Goal: Task Accomplishment & Management: Manage account settings

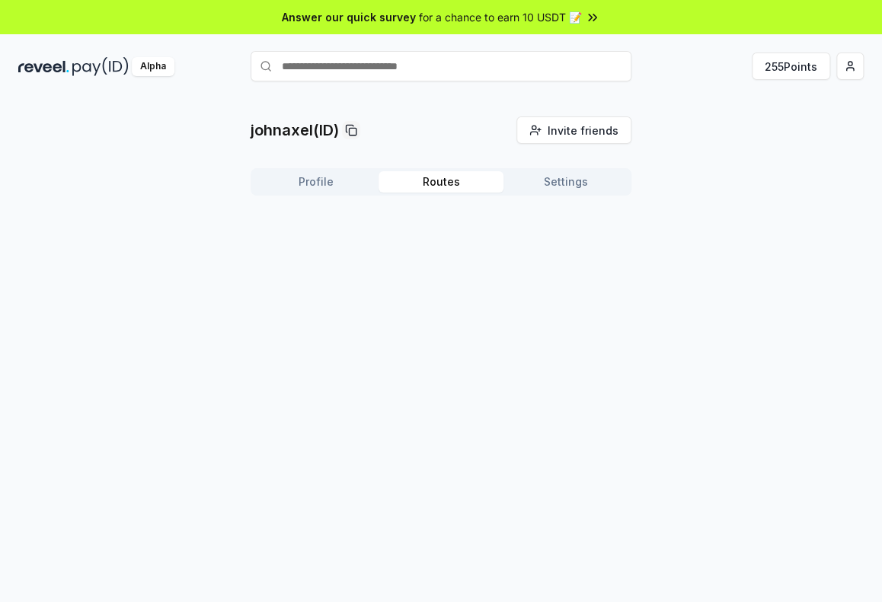
click at [449, 183] on button "Routes" at bounding box center [441, 181] width 125 height 21
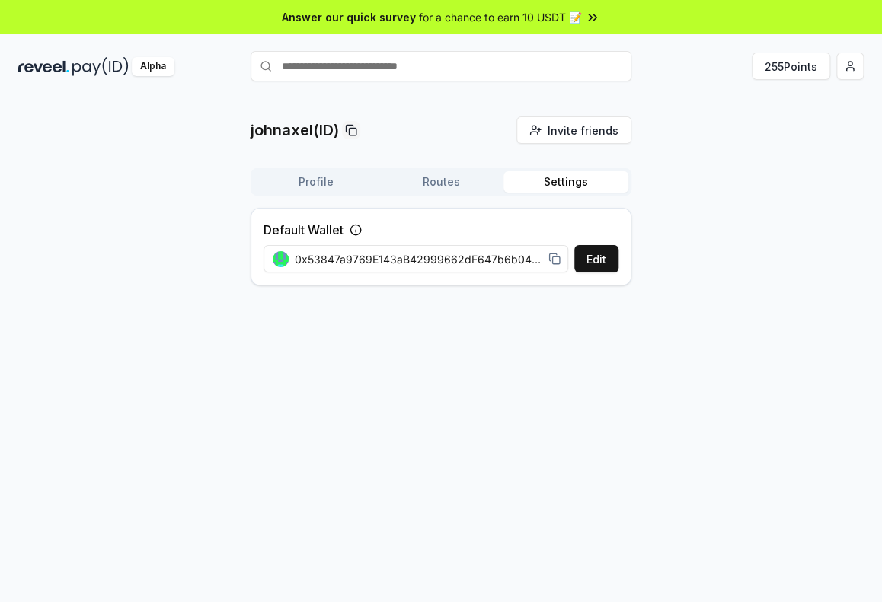
click at [565, 179] on button "Settings" at bounding box center [565, 181] width 125 height 21
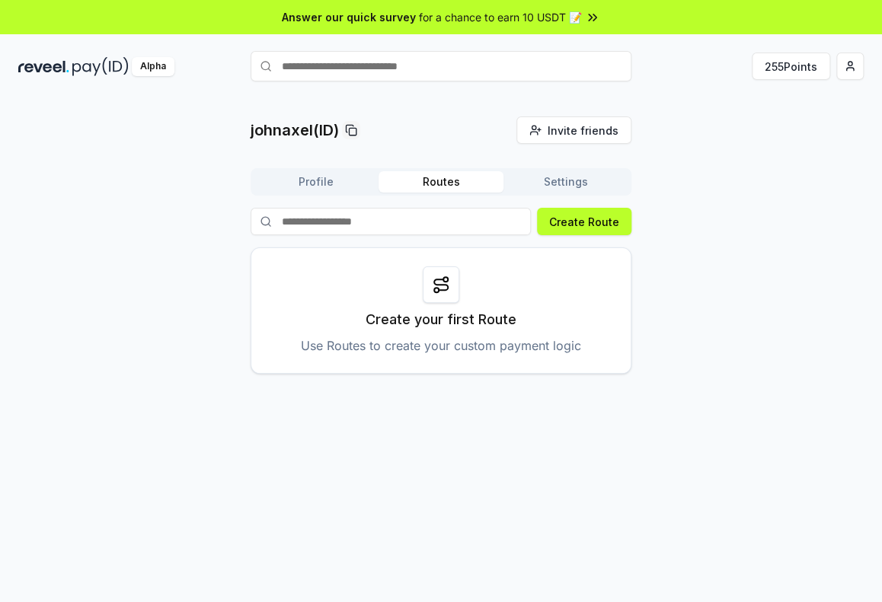
click at [445, 174] on button "Routes" at bounding box center [441, 181] width 125 height 21
click at [330, 177] on button "Profile" at bounding box center [316, 181] width 125 height 21
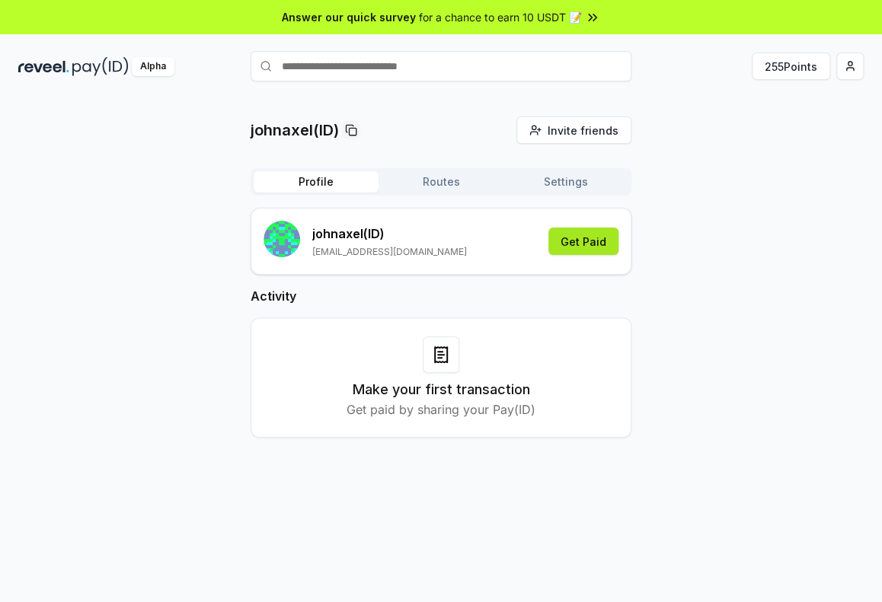
click at [604, 243] on button "Get Paid" at bounding box center [583, 241] width 70 height 27
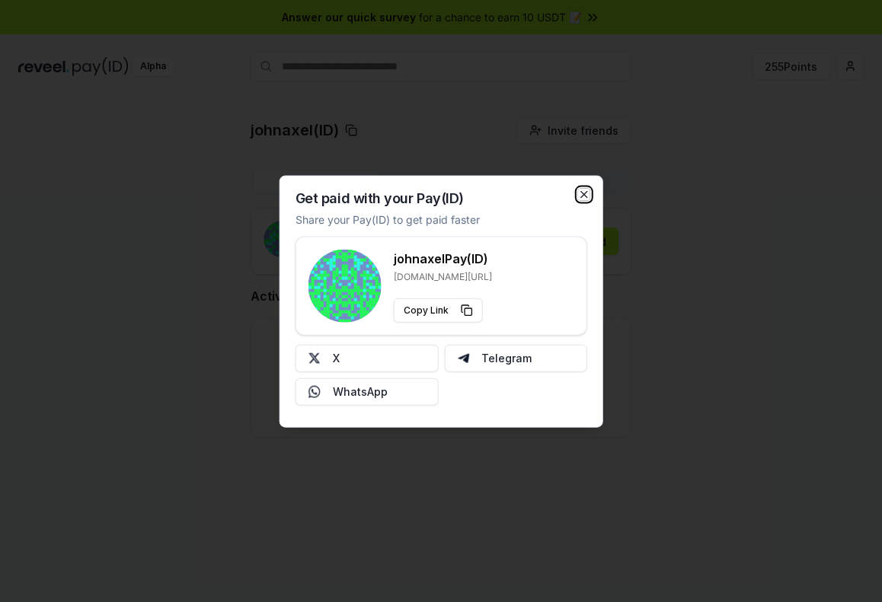
click at [585, 197] on icon "button" at bounding box center [584, 194] width 12 height 12
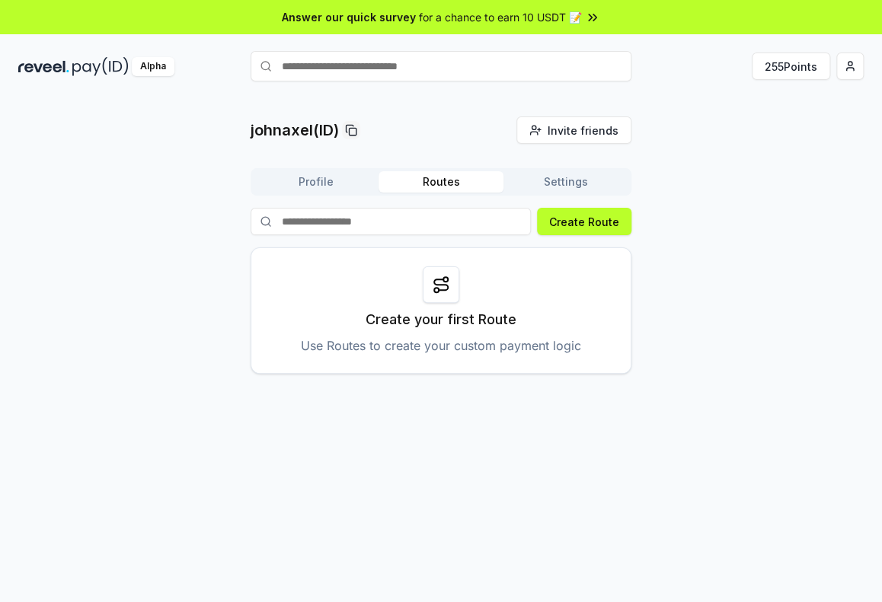
click at [441, 178] on button "Routes" at bounding box center [441, 181] width 125 height 21
click at [564, 183] on button "Settings" at bounding box center [565, 181] width 125 height 21
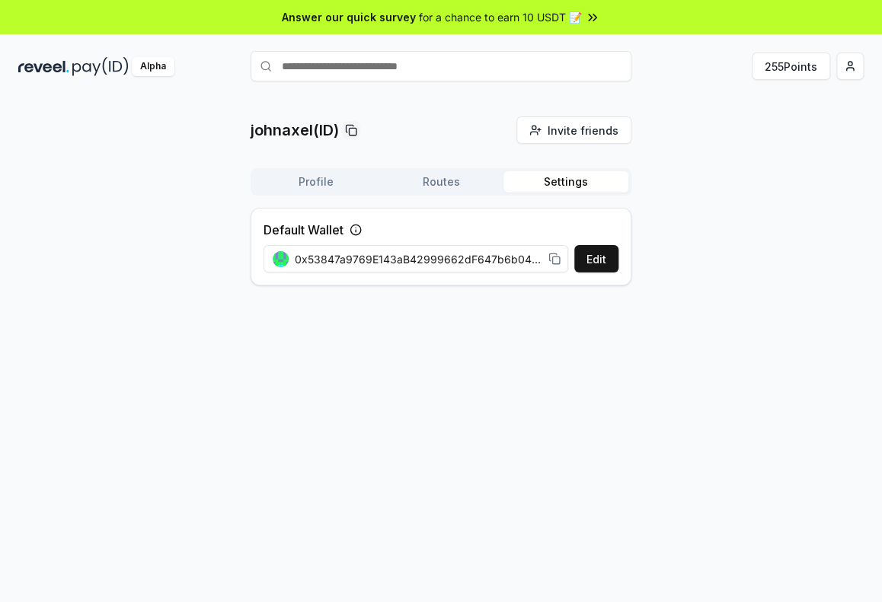
click at [457, 171] on button "Routes" at bounding box center [441, 181] width 125 height 21
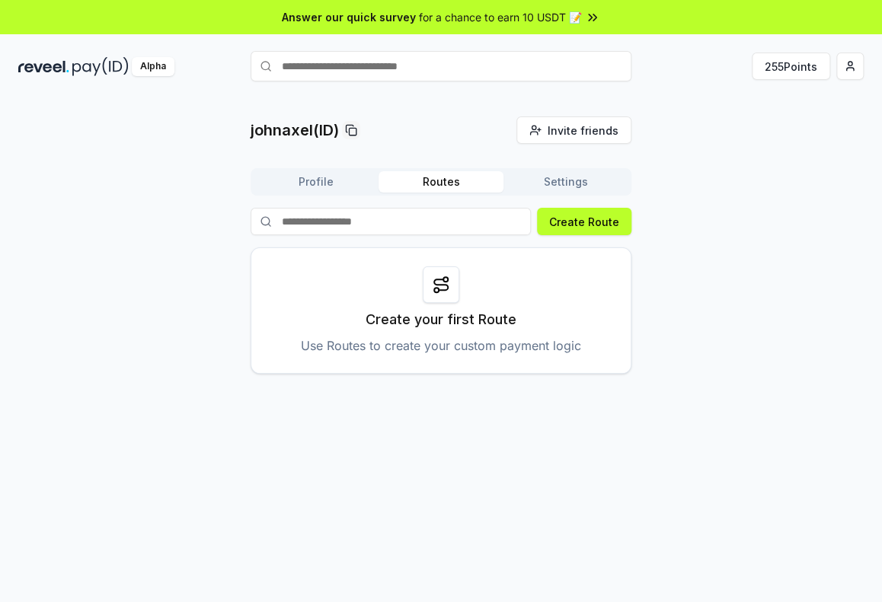
click at [326, 167] on div "johnaxel(ID) Invite friends Invite Profile Routes Settings Create Route Create …" at bounding box center [441, 245] width 381 height 257
click at [319, 190] on button "Profile" at bounding box center [316, 181] width 125 height 21
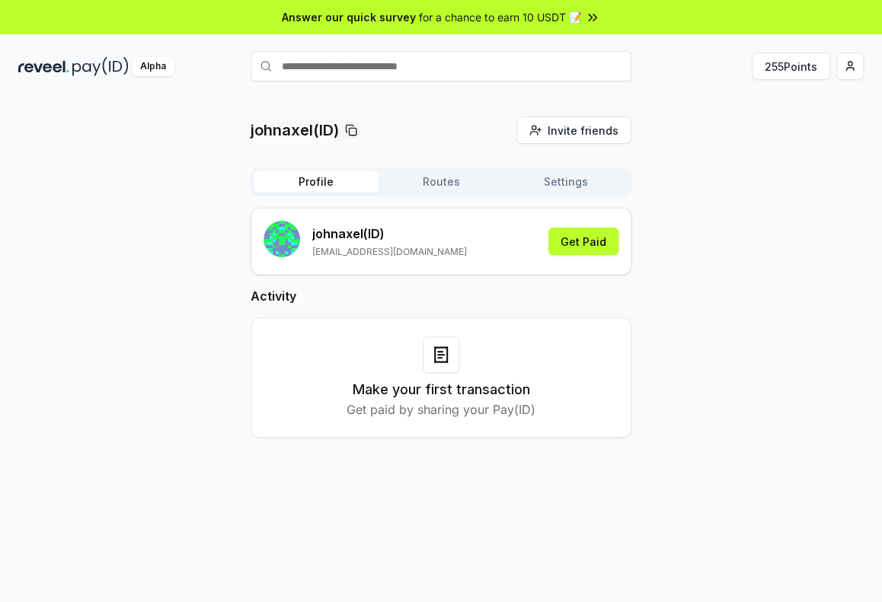
click at [587, 13] on icon at bounding box center [592, 17] width 15 height 15
click at [807, 69] on button "255 Points" at bounding box center [791, 66] width 78 height 27
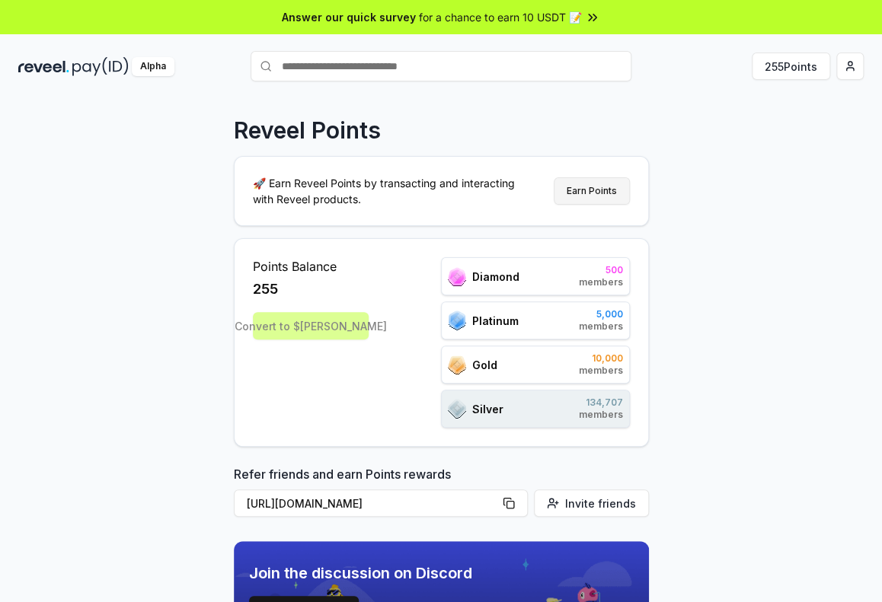
click at [600, 194] on button "Earn Points" at bounding box center [592, 190] width 76 height 27
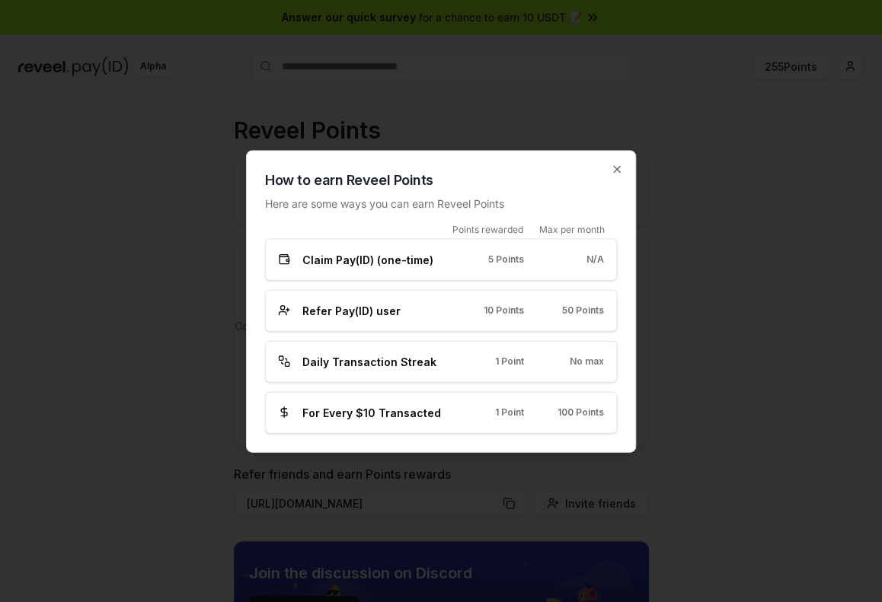
click at [436, 356] on div "Daily Transaction Streak" at bounding box center [361, 361] width 166 height 16
click at [592, 356] on span "No max" at bounding box center [587, 362] width 34 height 12
click at [390, 252] on span "Claim Pay(ID) (one-time)" at bounding box center [367, 259] width 131 height 16
click at [455, 310] on div "Refer Pay(ID) user 10 Points 50 Points" at bounding box center [441, 310] width 326 height 16
click at [617, 165] on icon "button" at bounding box center [617, 169] width 12 height 12
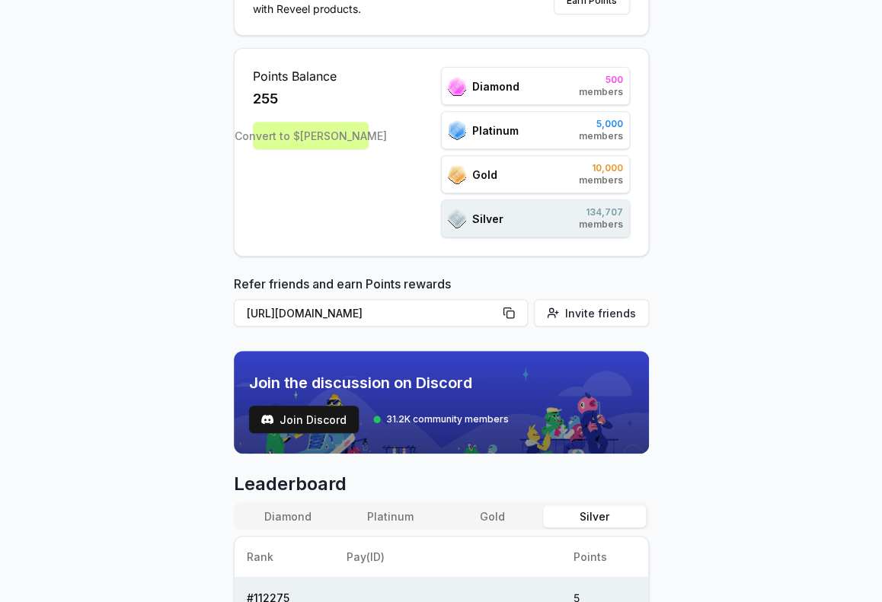
scroll to position [229, 0]
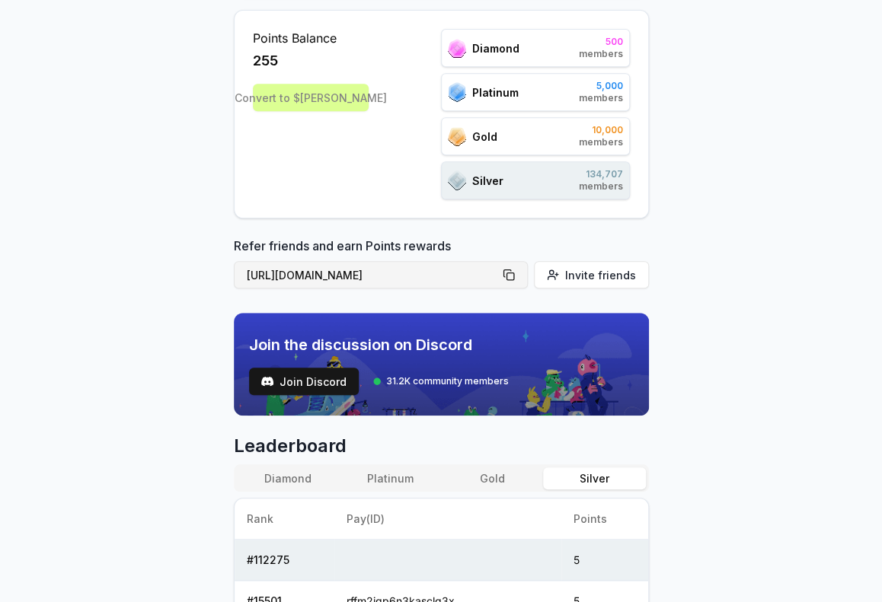
click at [516, 276] on button "[URL][DOMAIN_NAME]" at bounding box center [381, 274] width 294 height 27
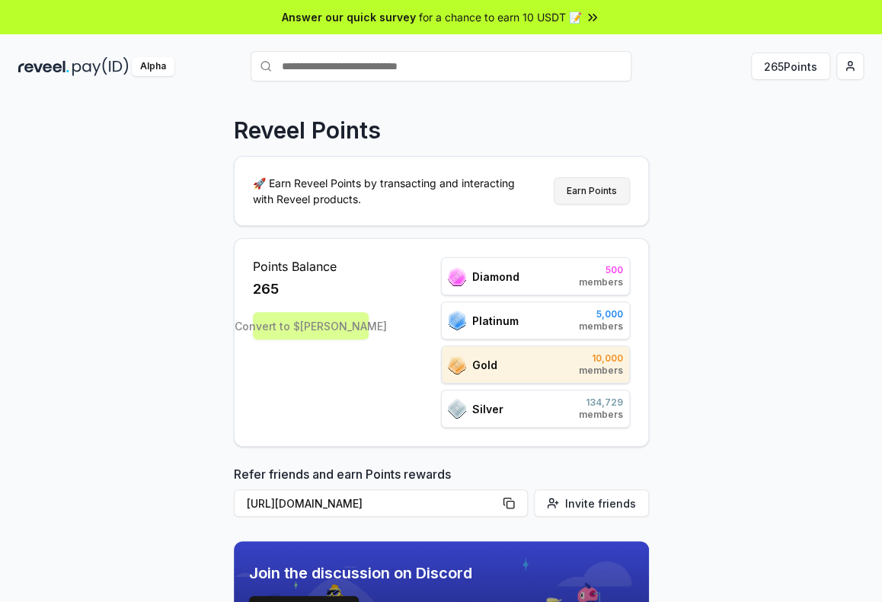
click at [601, 187] on button "Earn Points" at bounding box center [592, 190] width 76 height 27
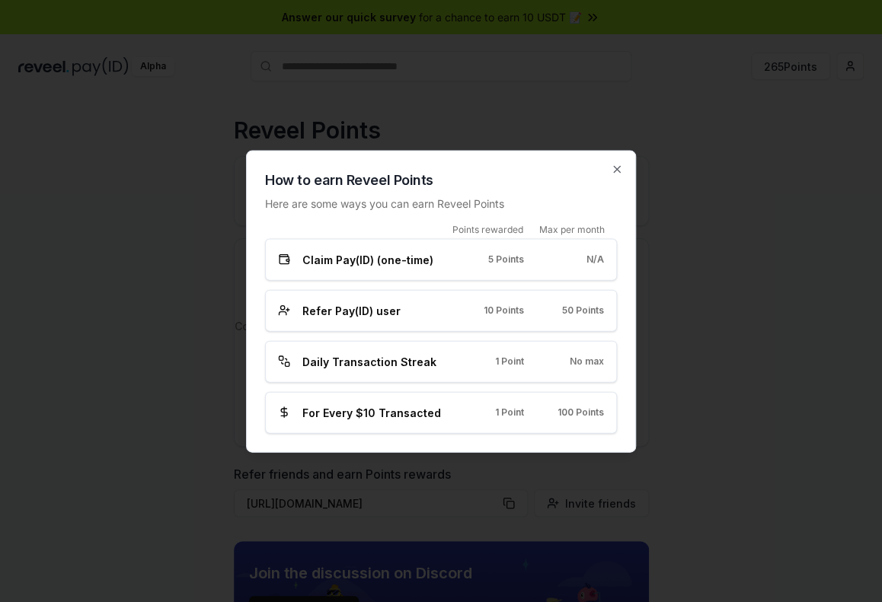
click at [628, 164] on div "How to earn Reveel Points Here are some ways you can earn Reveel Points Points …" at bounding box center [441, 301] width 390 height 302
click at [615, 170] on icon "button" at bounding box center [617, 169] width 6 height 6
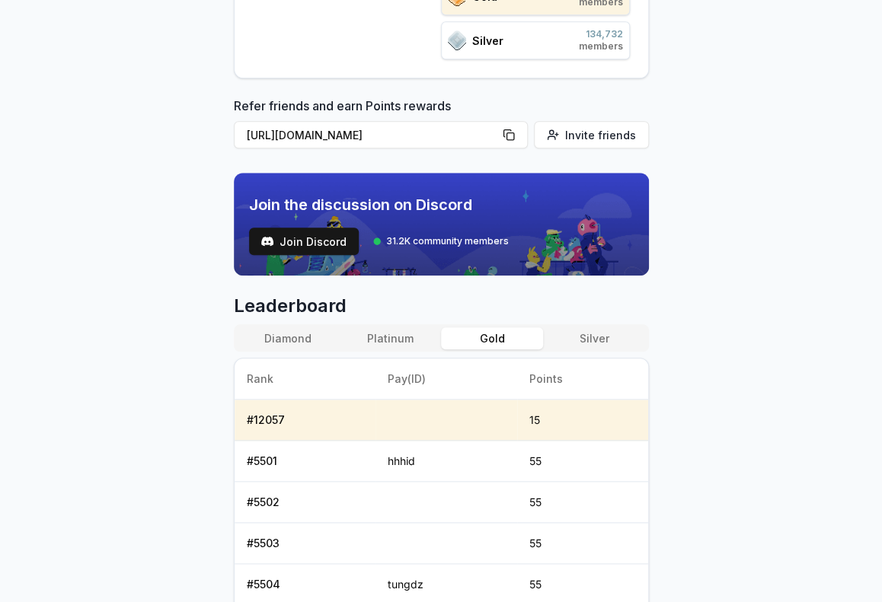
scroll to position [381, 0]
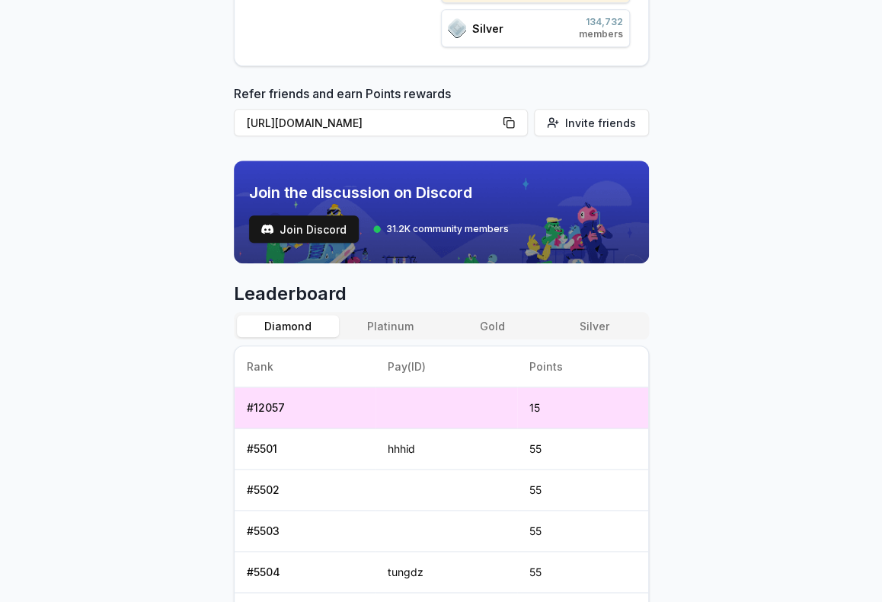
click at [307, 316] on button "Diamond" at bounding box center [288, 326] width 102 height 22
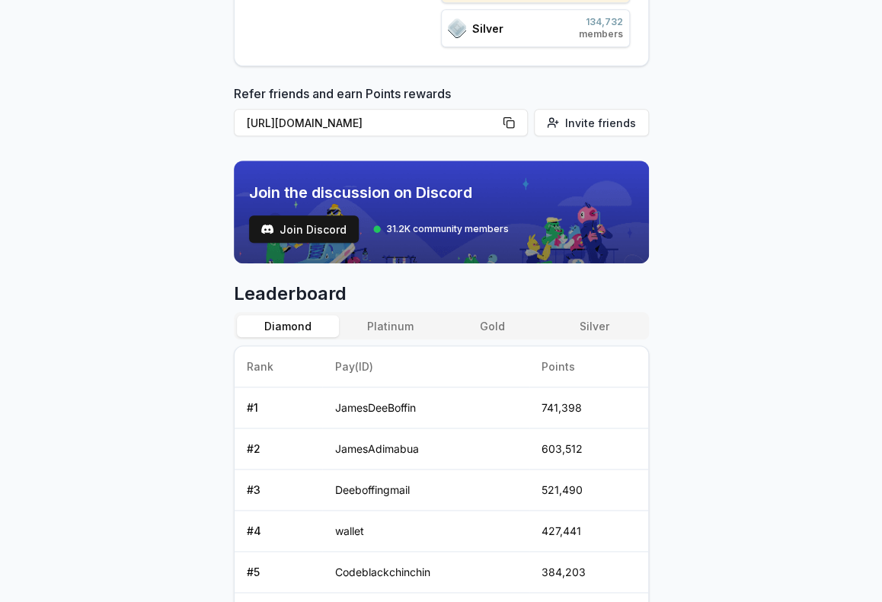
click at [380, 325] on button "Platinum" at bounding box center [390, 326] width 102 height 22
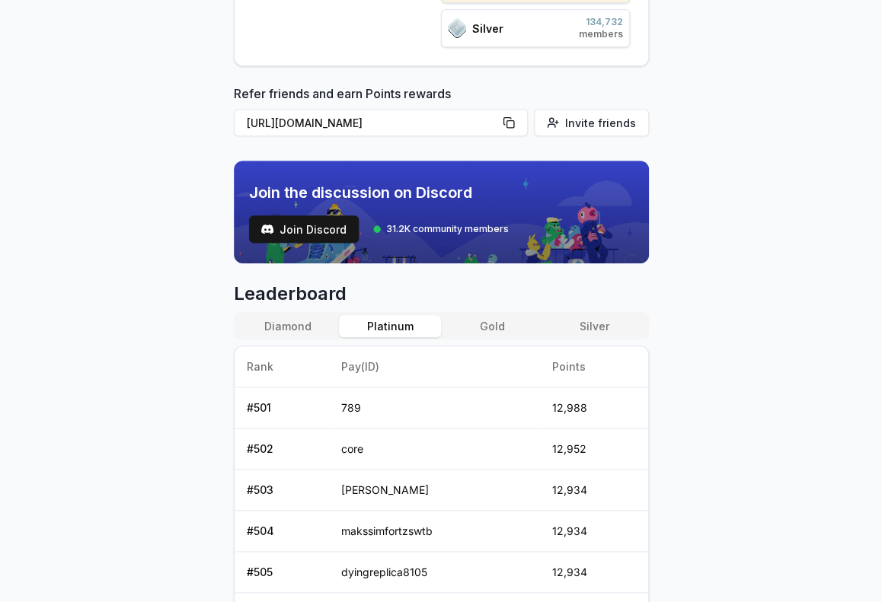
click at [307, 317] on button "Diamond" at bounding box center [288, 326] width 102 height 22
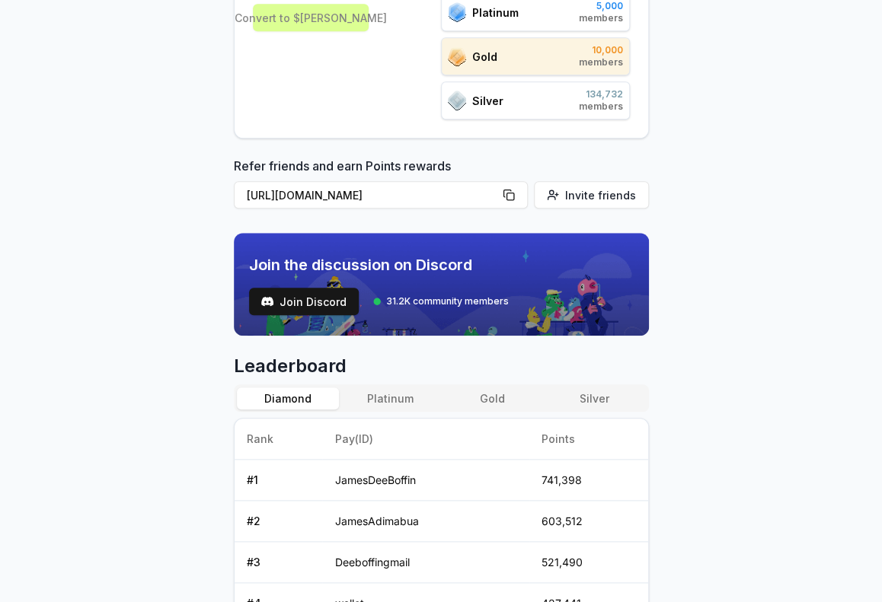
scroll to position [0, 0]
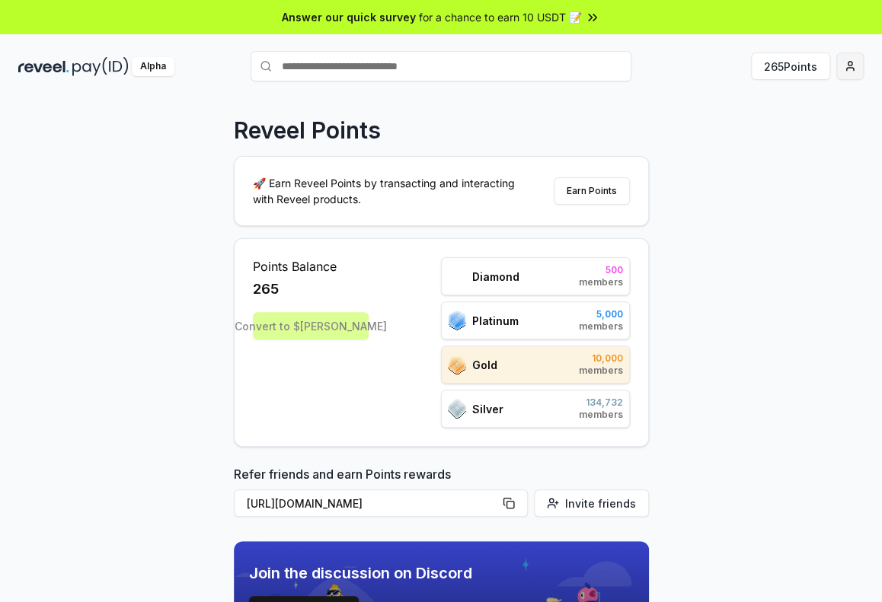
click at [857, 72] on html "Answer our quick survey for a chance to earn 10 USDT 📝 Alpha 265 Points Reveel …" at bounding box center [441, 301] width 882 height 602
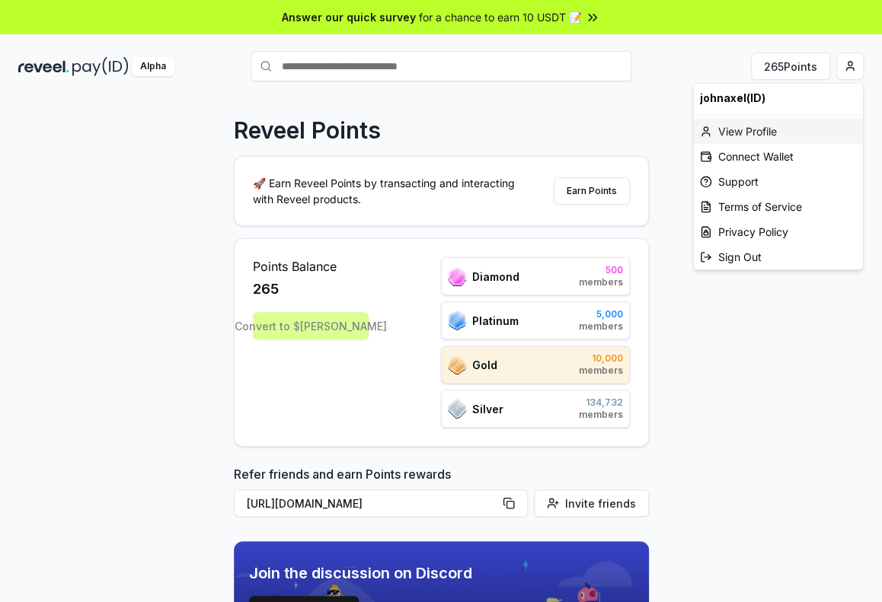
click at [762, 130] on div "View Profile" at bounding box center [778, 131] width 169 height 25
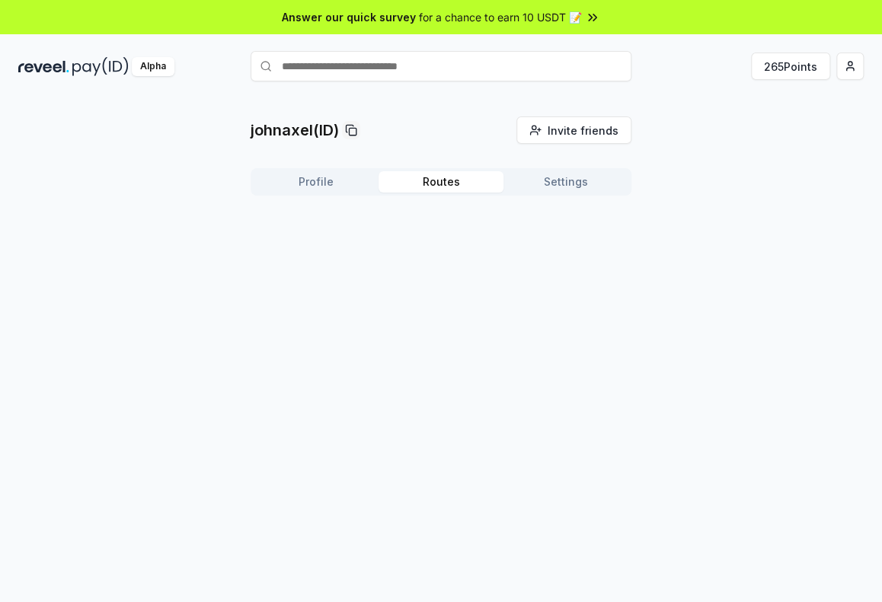
click at [437, 184] on button "Routes" at bounding box center [441, 181] width 125 height 21
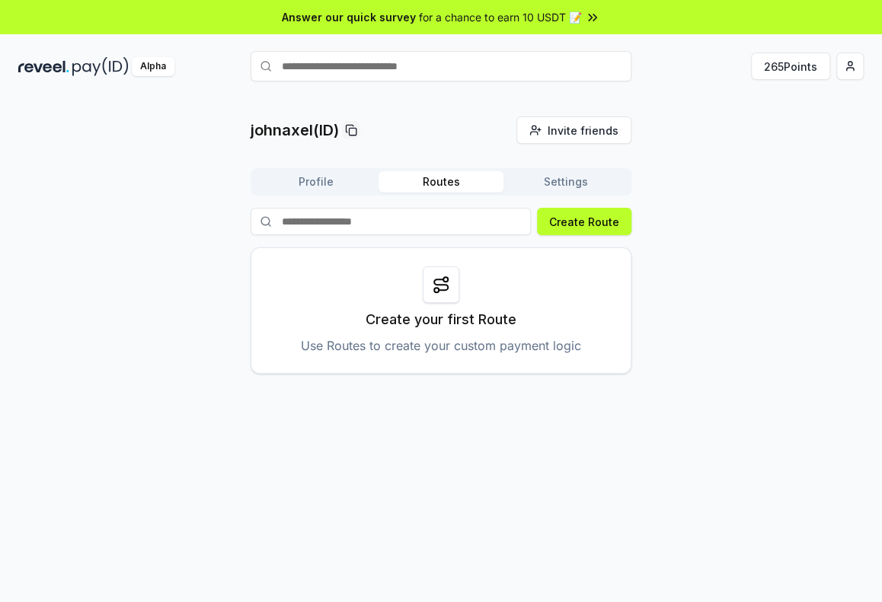
click at [296, 185] on button "Profile" at bounding box center [316, 181] width 125 height 21
